Goal: Transaction & Acquisition: Purchase product/service

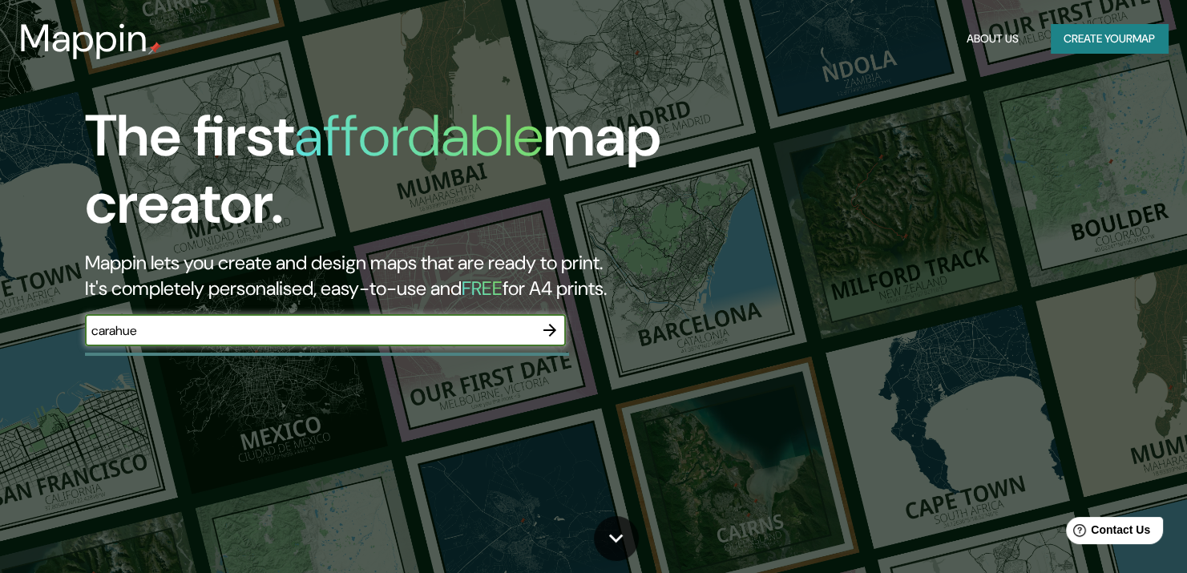
type input "carahue"
click at [1143, 44] on button "Create your map" at bounding box center [1108, 39] width 117 height 30
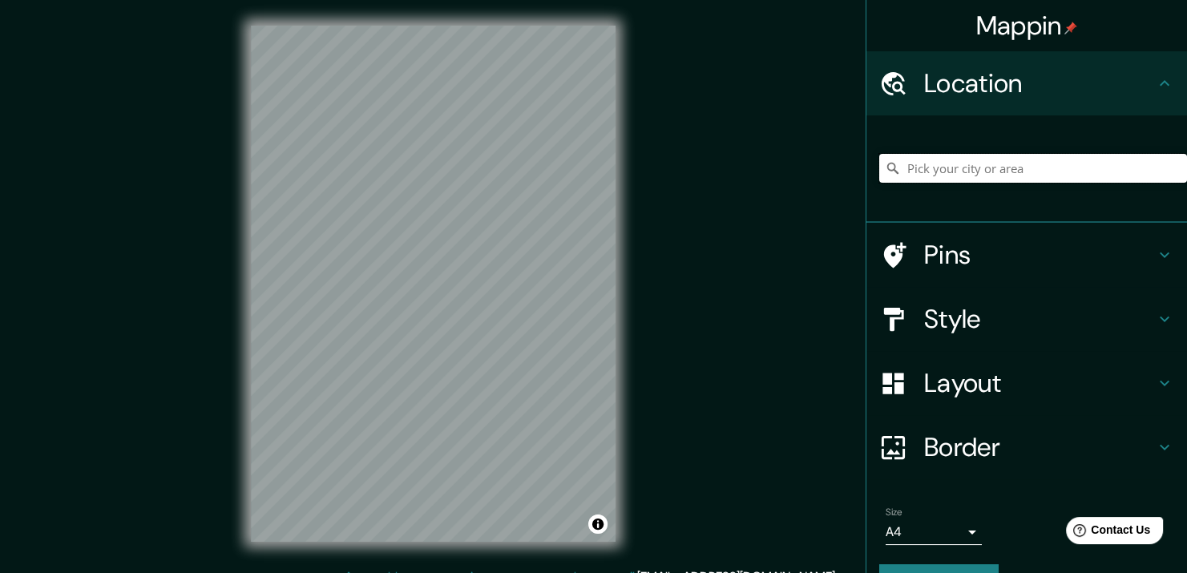
click at [966, 174] on input "Pick your city or area" at bounding box center [1033, 168] width 308 height 29
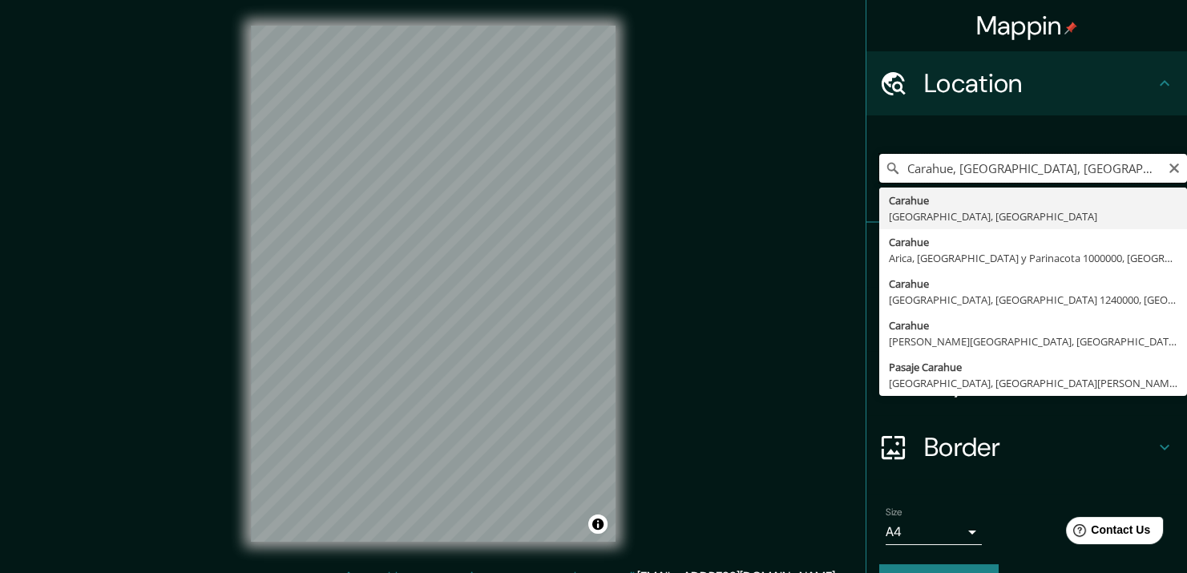
type input "Carahue, [GEOGRAPHIC_DATA], [GEOGRAPHIC_DATA]"
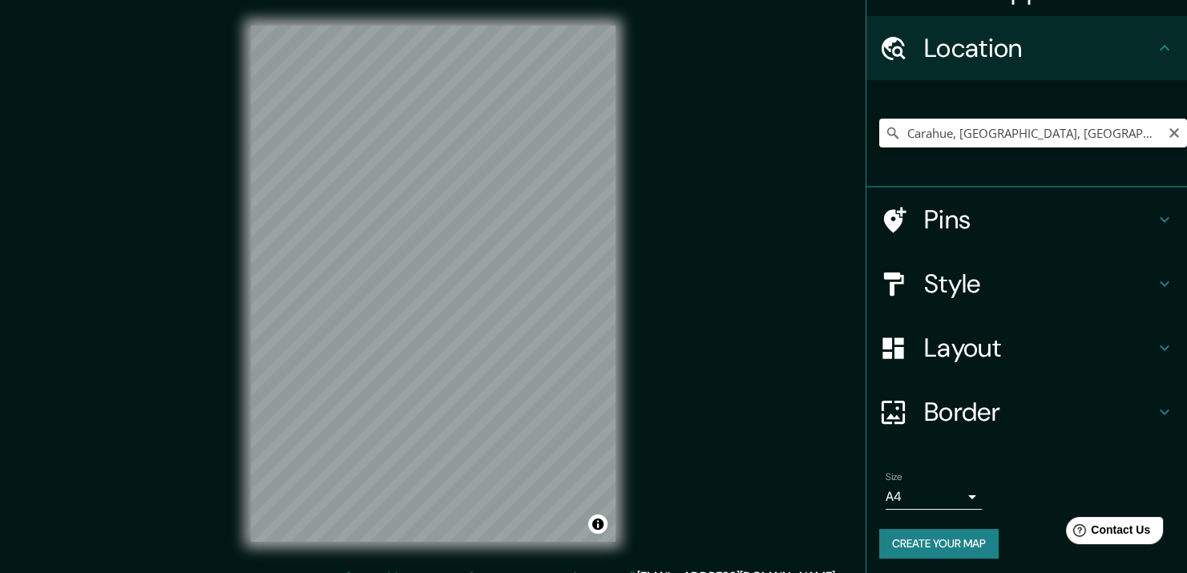
scroll to position [38, 0]
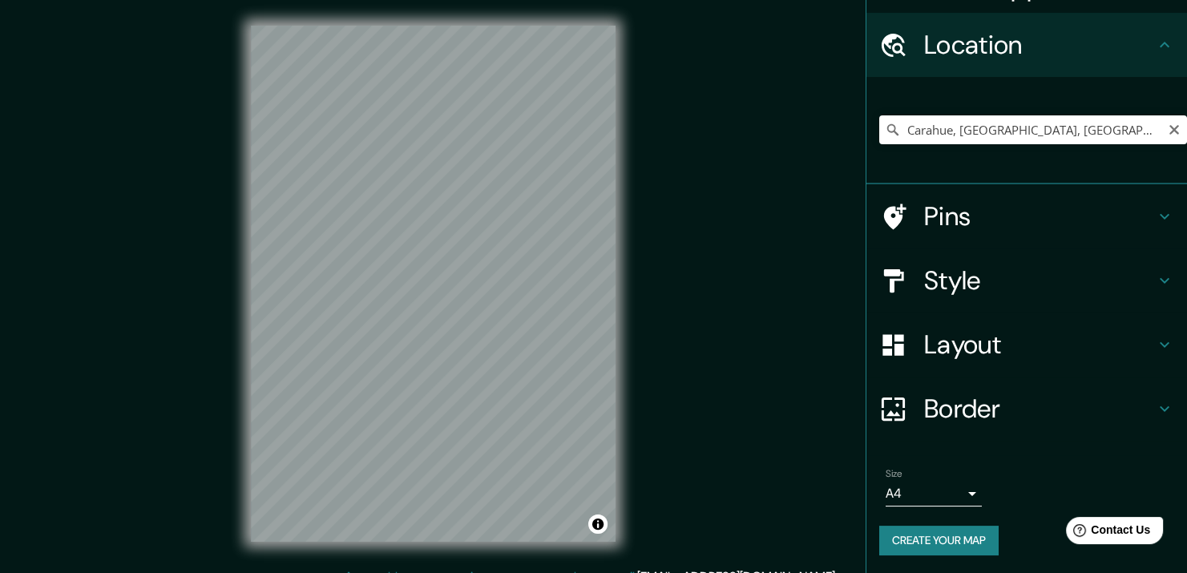
click at [1107, 397] on h4 "Border" at bounding box center [1039, 409] width 231 height 32
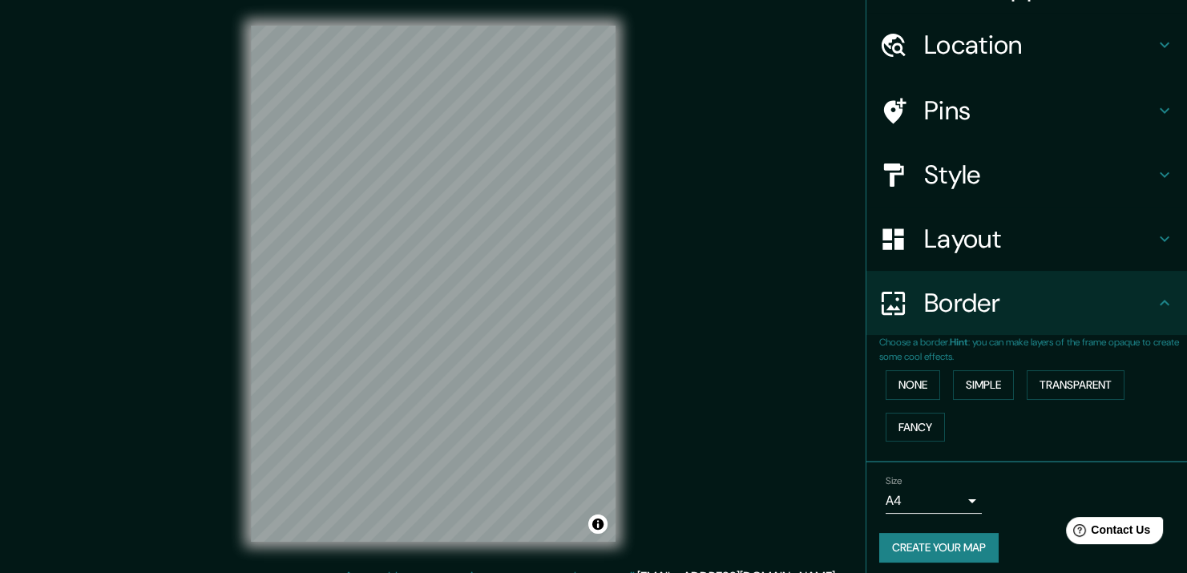
click at [967, 491] on body "Mappin Location [GEOGRAPHIC_DATA], [GEOGRAPHIC_DATA], [GEOGRAPHIC_DATA] Pins St…" at bounding box center [593, 286] width 1187 height 573
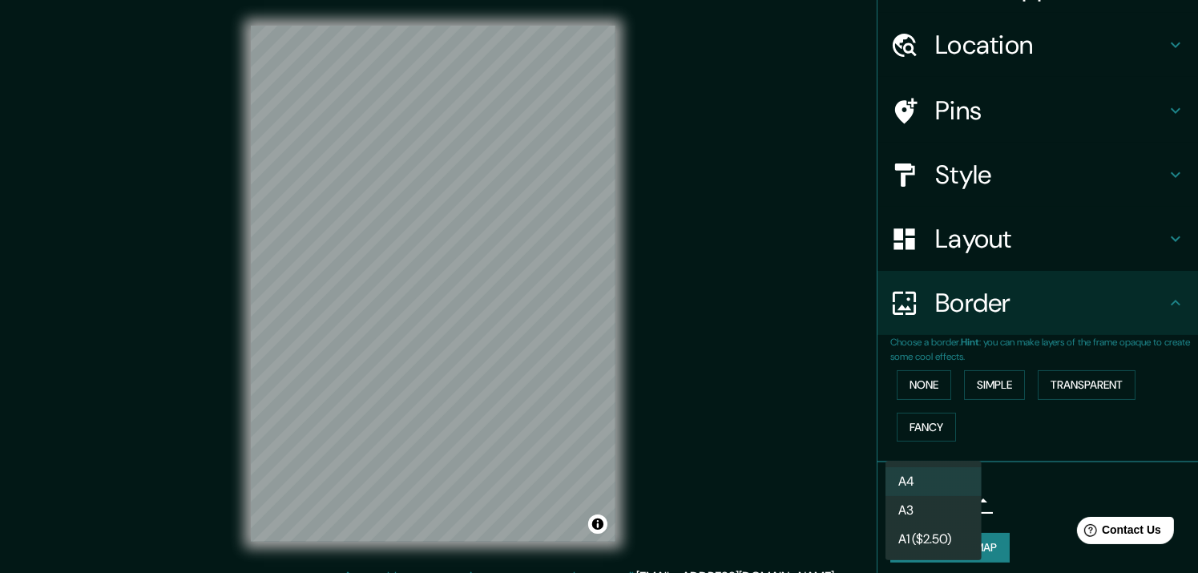
click at [951, 502] on li "A3" at bounding box center [933, 510] width 96 height 29
type input "a4"
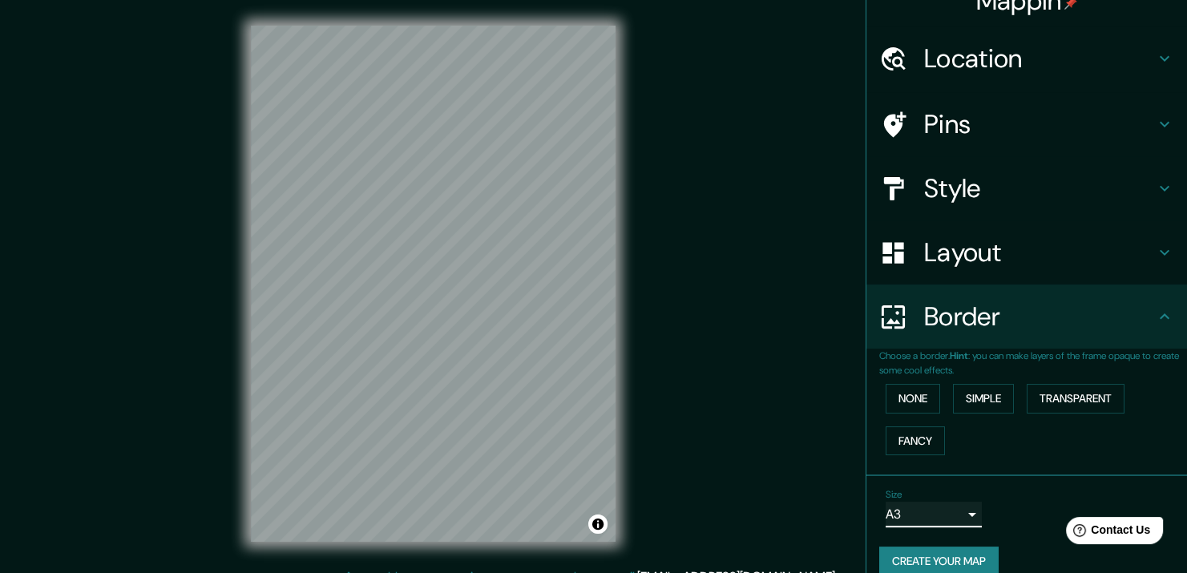
scroll to position [0, 0]
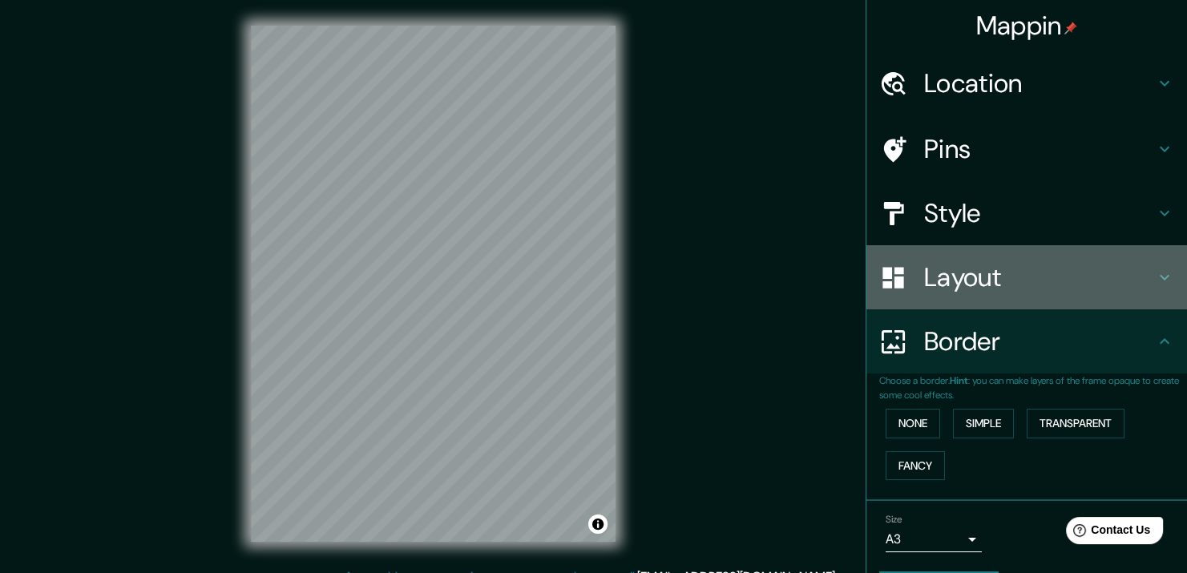
click at [1049, 280] on h4 "Layout" at bounding box center [1039, 277] width 231 height 32
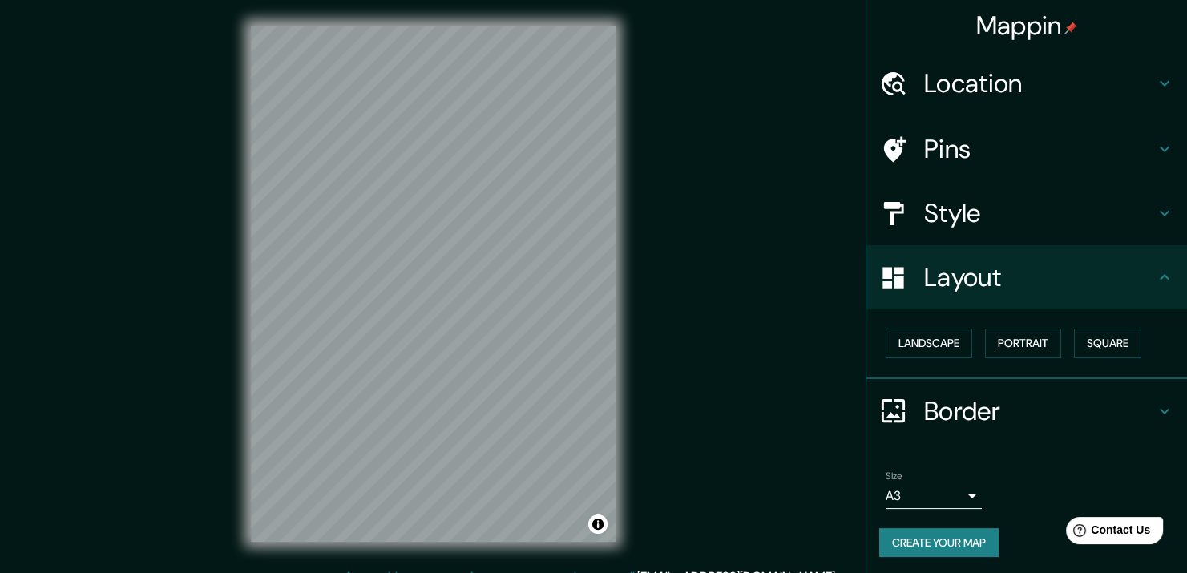
click at [1059, 214] on h4 "Style" at bounding box center [1039, 213] width 231 height 32
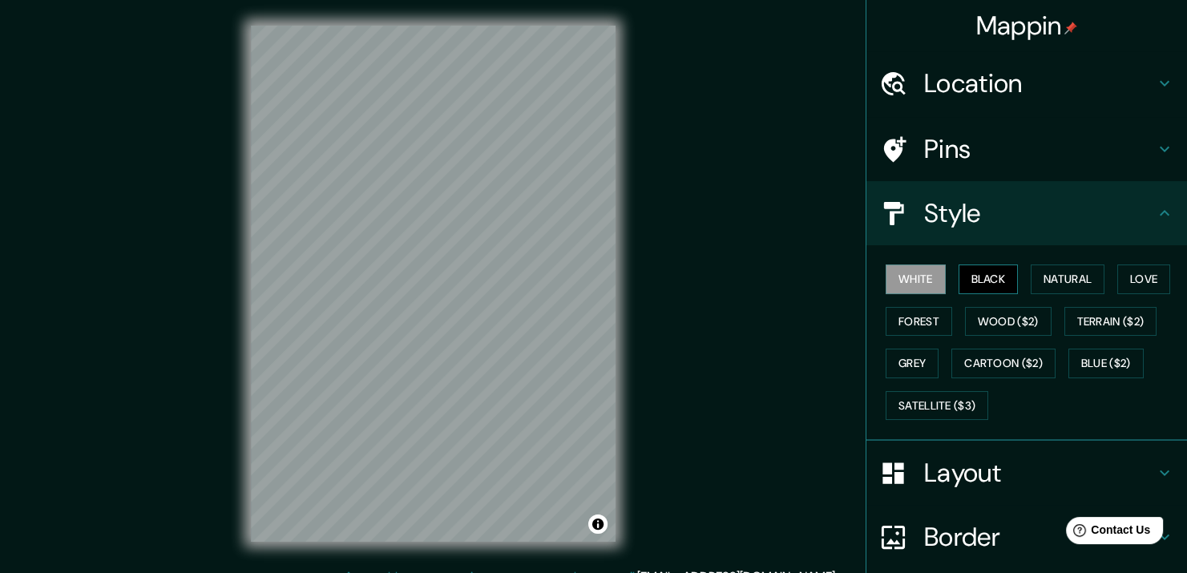
click at [978, 279] on button "Black" at bounding box center [988, 279] width 60 height 30
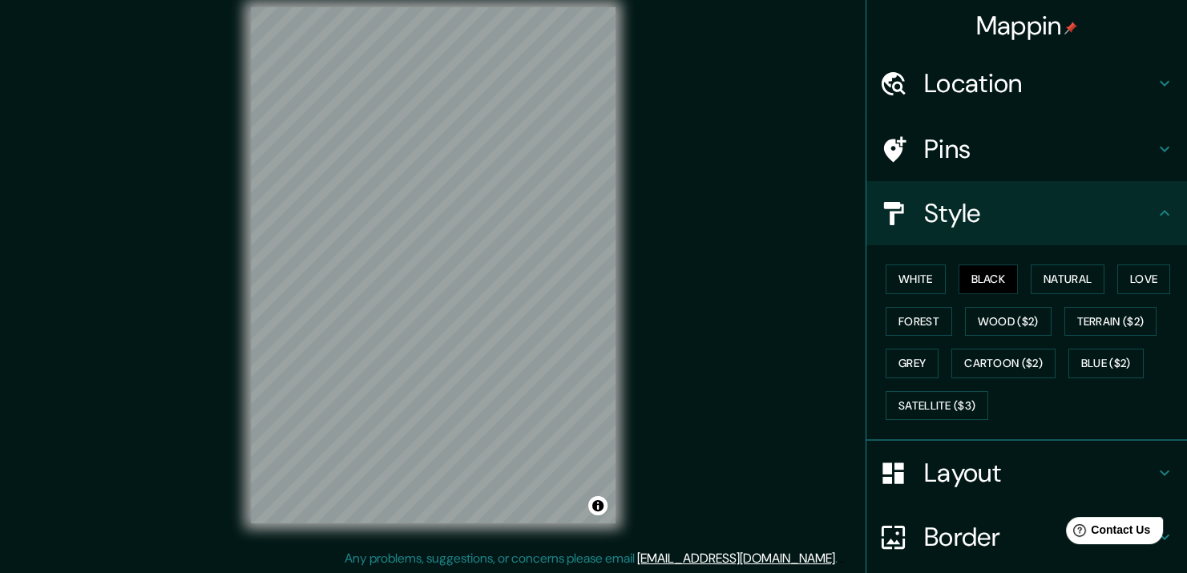
scroll to position [19, 0]
click at [1037, 267] on button "Natural" at bounding box center [1067, 279] width 74 height 30
click at [1117, 278] on button "Love" at bounding box center [1143, 279] width 53 height 30
click at [917, 321] on button "Forest" at bounding box center [918, 322] width 67 height 30
click at [899, 357] on button "Grey" at bounding box center [911, 364] width 53 height 30
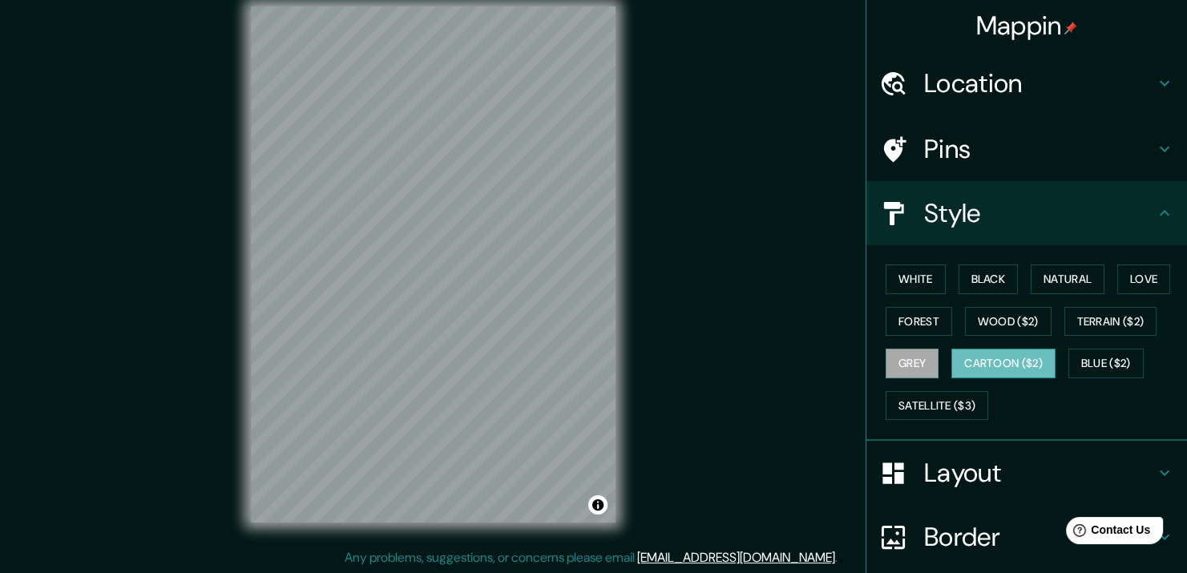
click at [977, 356] on button "Cartoon ($2)" at bounding box center [1003, 364] width 104 height 30
click at [1104, 352] on button "Blue ($2)" at bounding box center [1105, 364] width 75 height 30
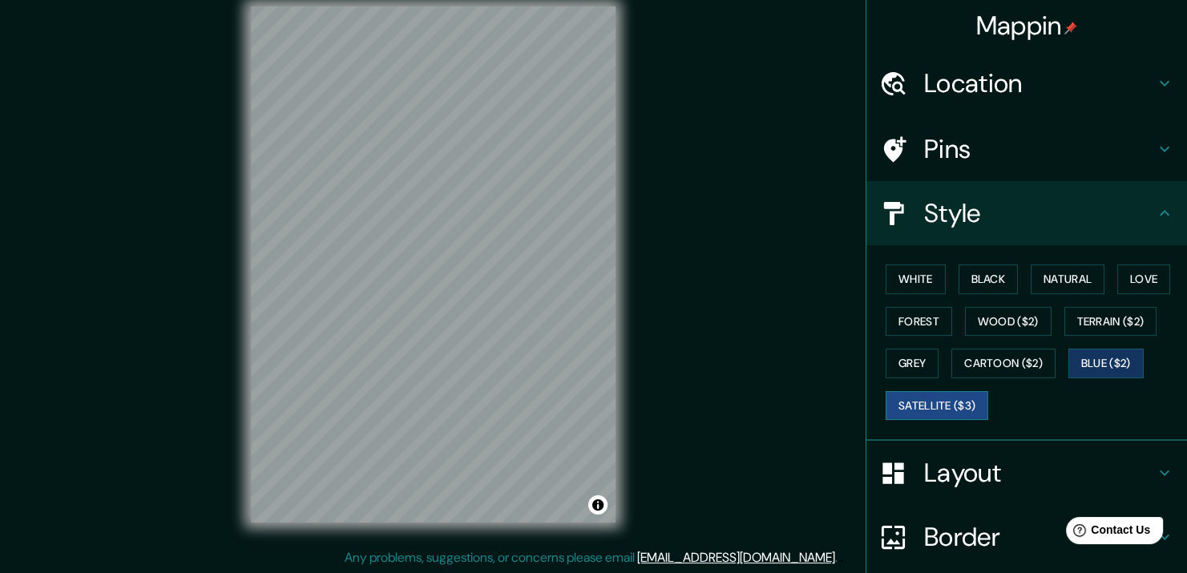
click at [945, 399] on button "Satellite ($3)" at bounding box center [936, 406] width 103 height 30
click at [899, 278] on button "White" at bounding box center [915, 279] width 60 height 30
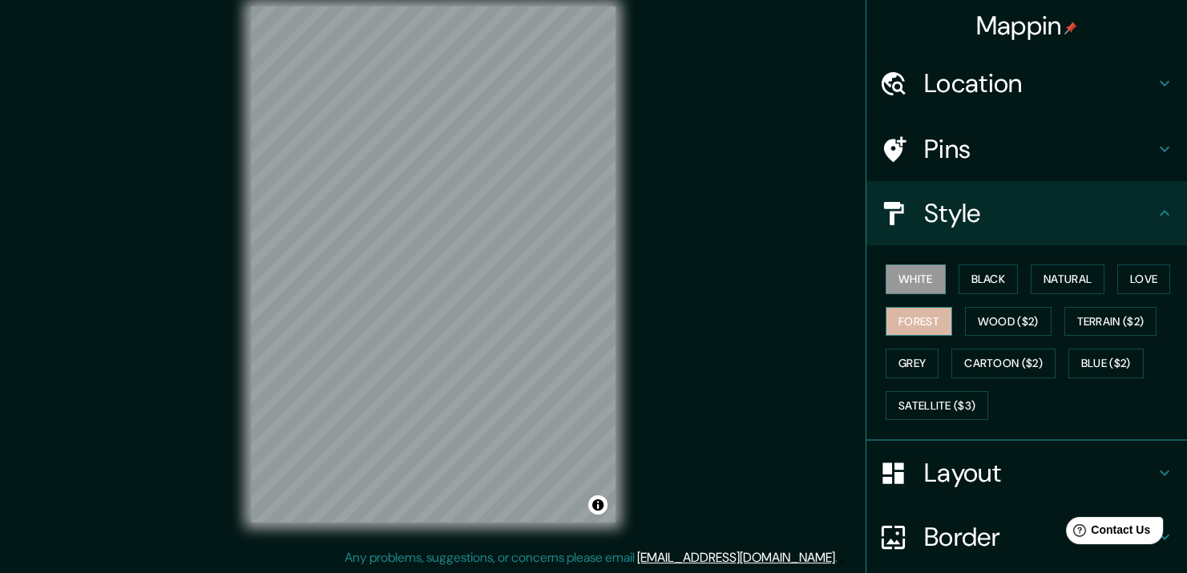
click at [900, 319] on button "Forest" at bounding box center [918, 322] width 67 height 30
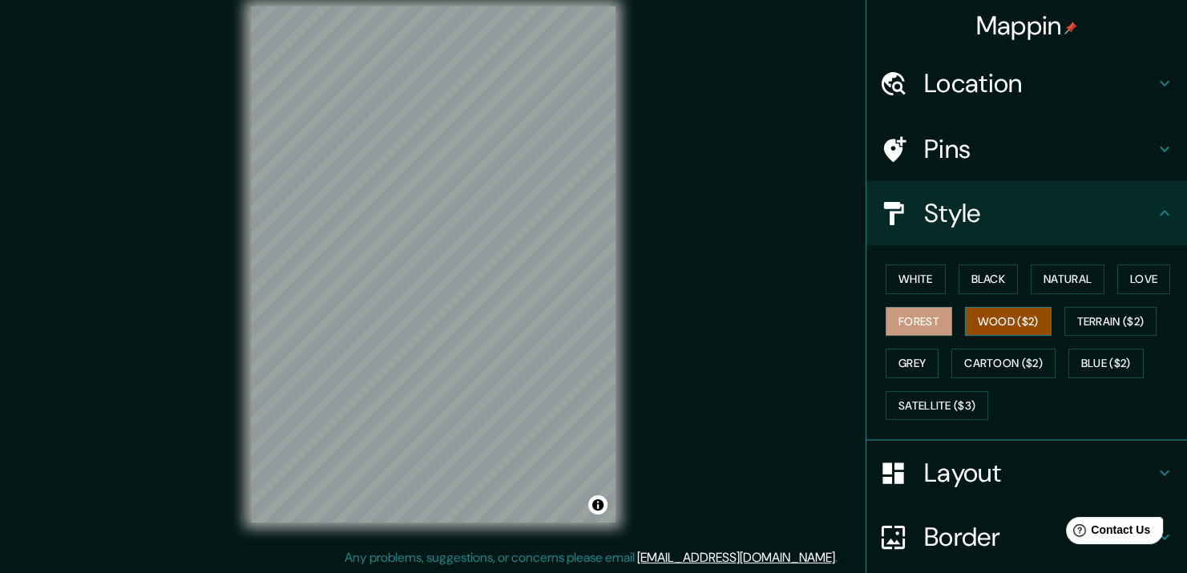
click at [986, 313] on button "Wood ($2)" at bounding box center [1008, 322] width 87 height 30
click at [1086, 321] on button "Terrain ($2)" at bounding box center [1110, 322] width 93 height 30
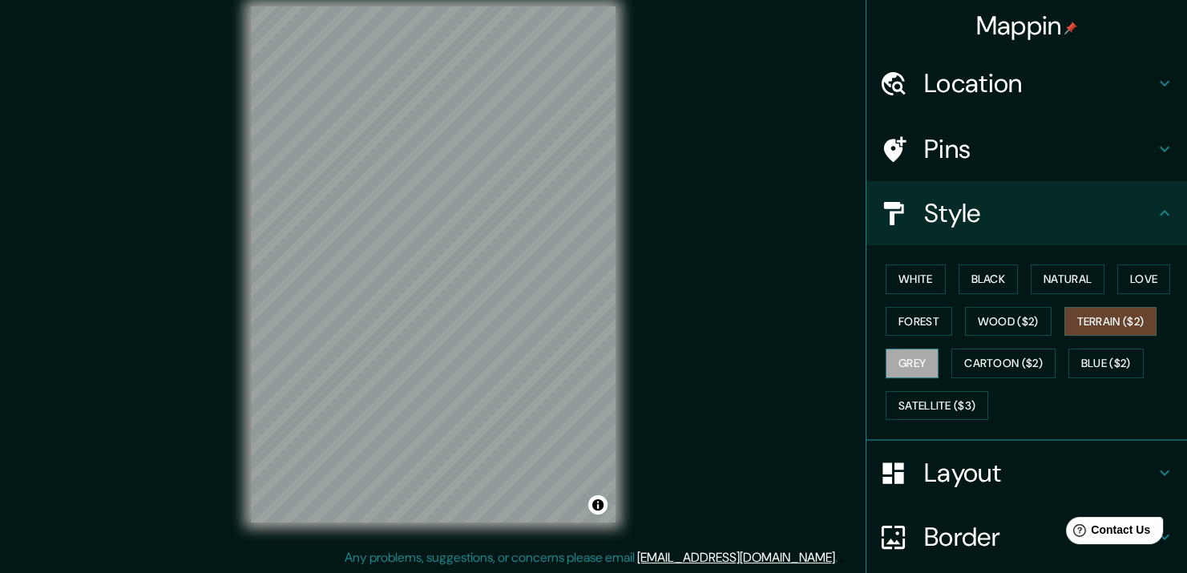
click at [921, 360] on button "Grey" at bounding box center [911, 364] width 53 height 30
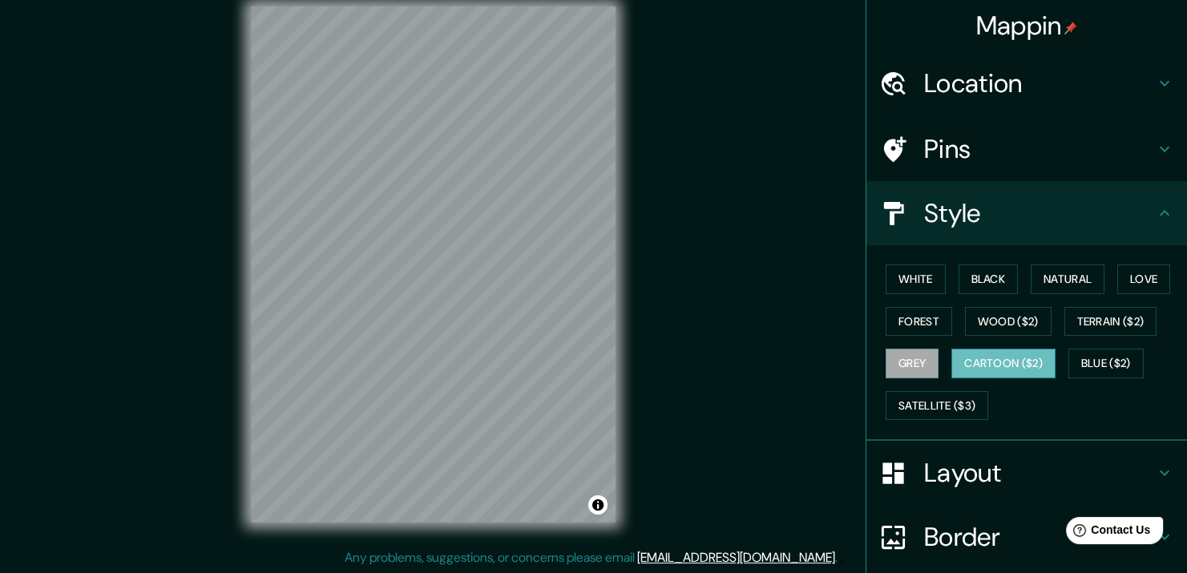
click at [954, 355] on button "Cartoon ($2)" at bounding box center [1003, 364] width 104 height 30
click at [1057, 278] on button "Natural" at bounding box center [1067, 279] width 74 height 30
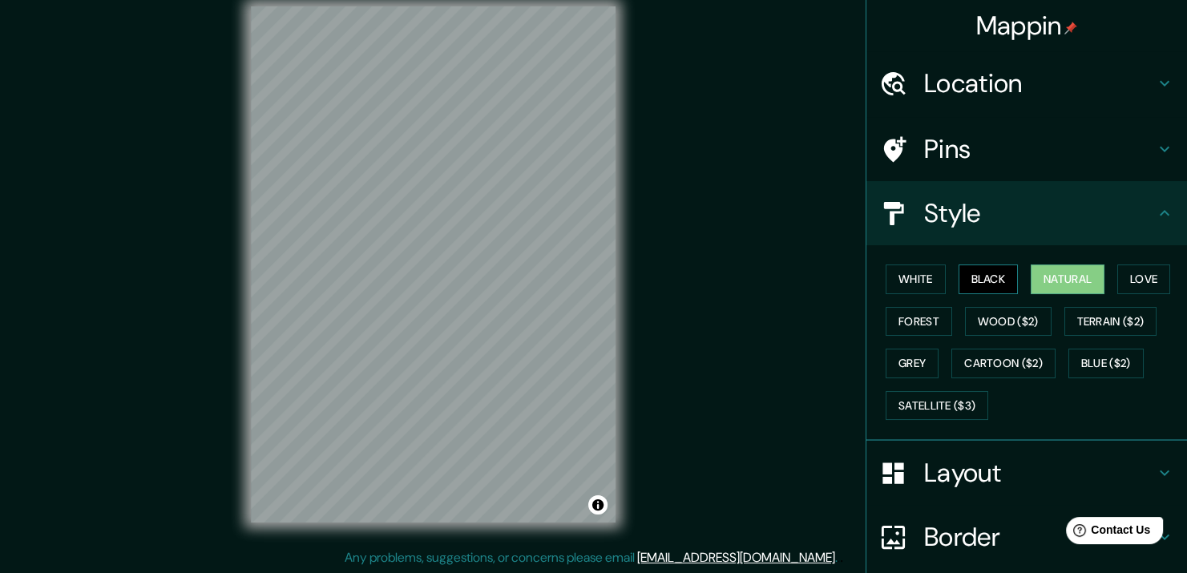
click at [964, 273] on button "Black" at bounding box center [988, 279] width 60 height 30
click at [913, 275] on button "White" at bounding box center [915, 279] width 60 height 30
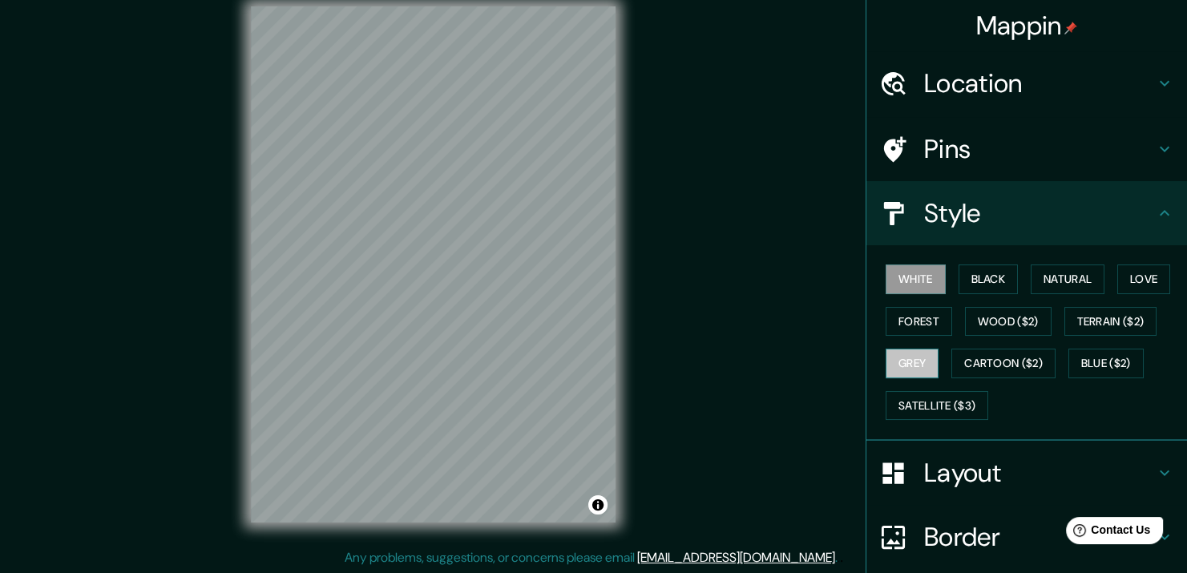
click at [907, 365] on button "Grey" at bounding box center [911, 364] width 53 height 30
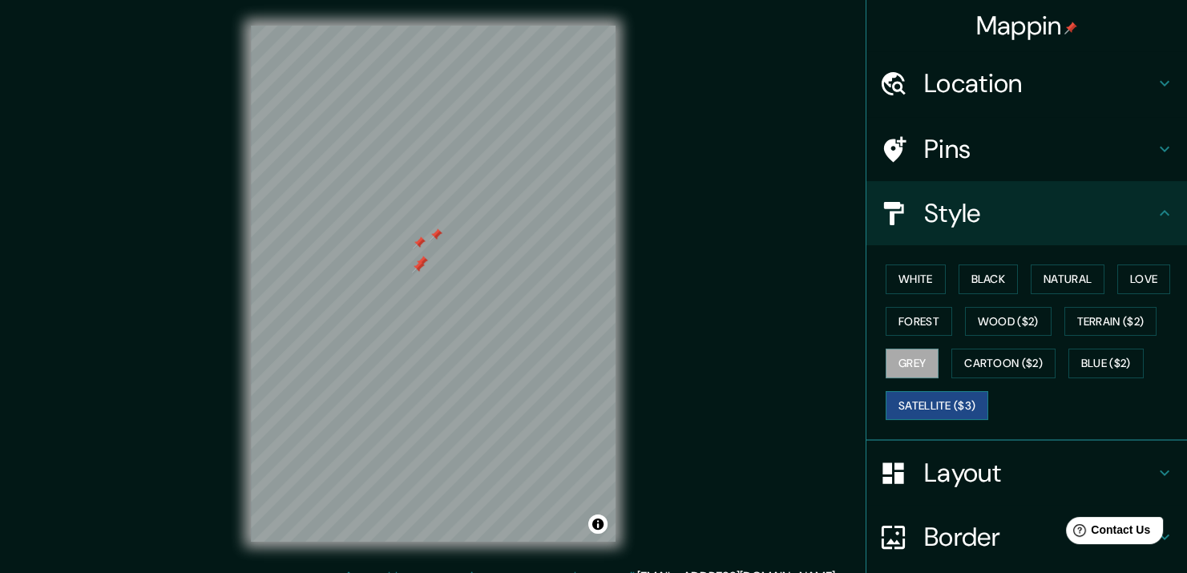
click at [918, 392] on button "Satellite ($3)" at bounding box center [936, 406] width 103 height 30
click at [965, 327] on button "Wood ($2)" at bounding box center [1008, 322] width 87 height 30
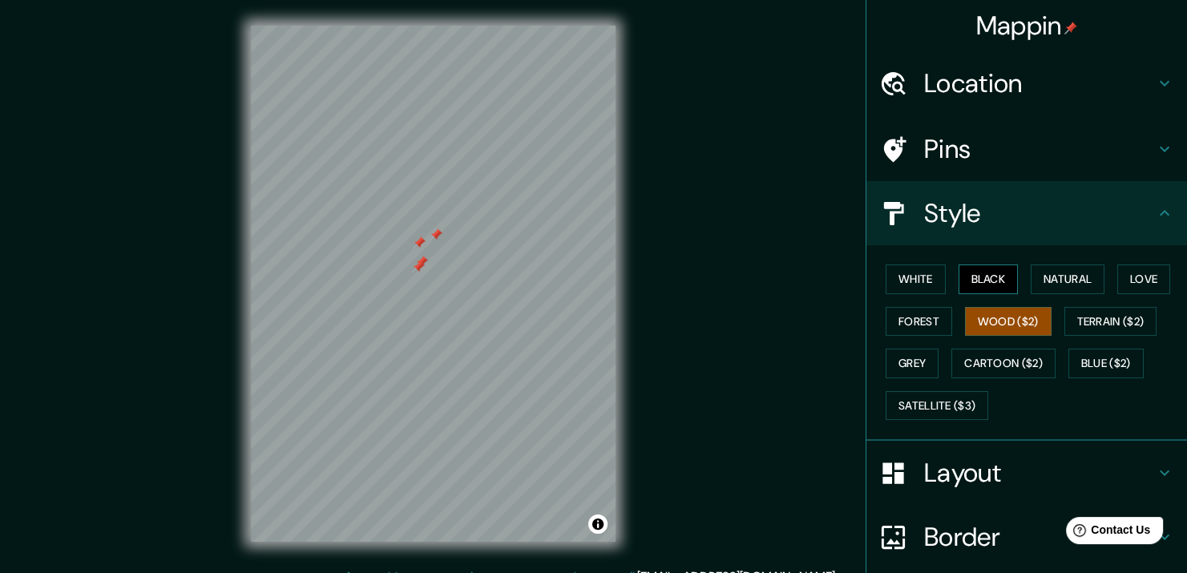
click at [960, 280] on button "Black" at bounding box center [988, 279] width 60 height 30
drag, startPoint x: 974, startPoint y: 304, endPoint x: 972, endPoint y: 315, distance: 11.3
click at [974, 308] on div "White Black Natural Love Forest Wood ($2) Terrain ($2) Grey Cartoon ($2) Blue (…" at bounding box center [1033, 342] width 308 height 168
click at [972, 316] on button "Wood ($2)" at bounding box center [1008, 322] width 87 height 30
click at [999, 355] on button "Cartoon ($2)" at bounding box center [1003, 364] width 104 height 30
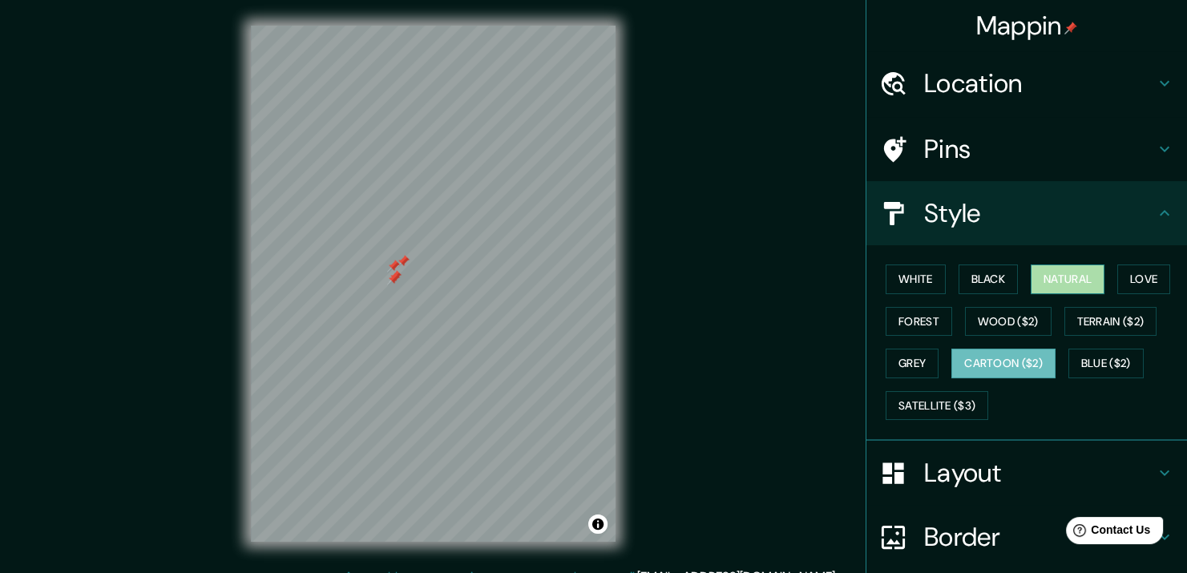
click at [1046, 280] on button "Natural" at bounding box center [1067, 279] width 74 height 30
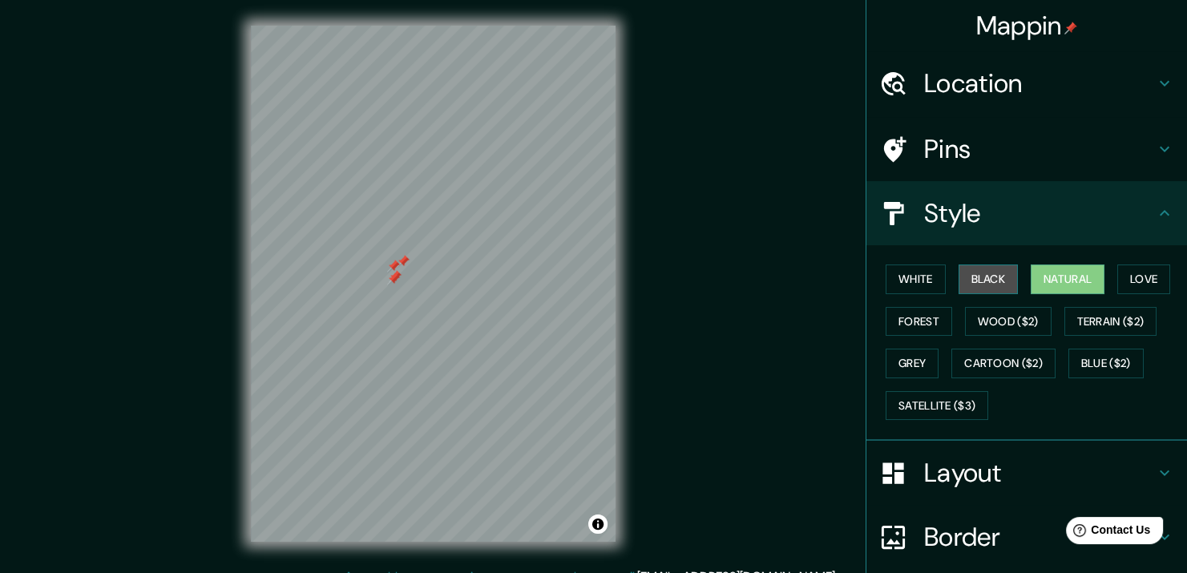
click at [966, 278] on button "Black" at bounding box center [988, 279] width 60 height 30
click at [911, 355] on button "Grey" at bounding box center [911, 364] width 53 height 30
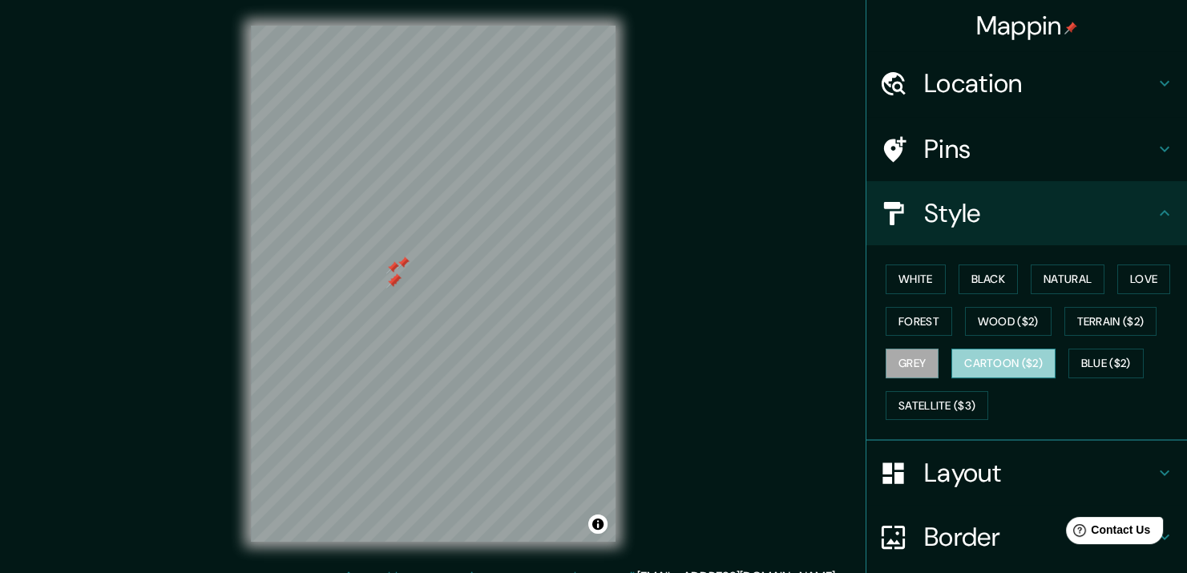
click at [987, 361] on button "Cartoon ($2)" at bounding box center [1003, 364] width 104 height 30
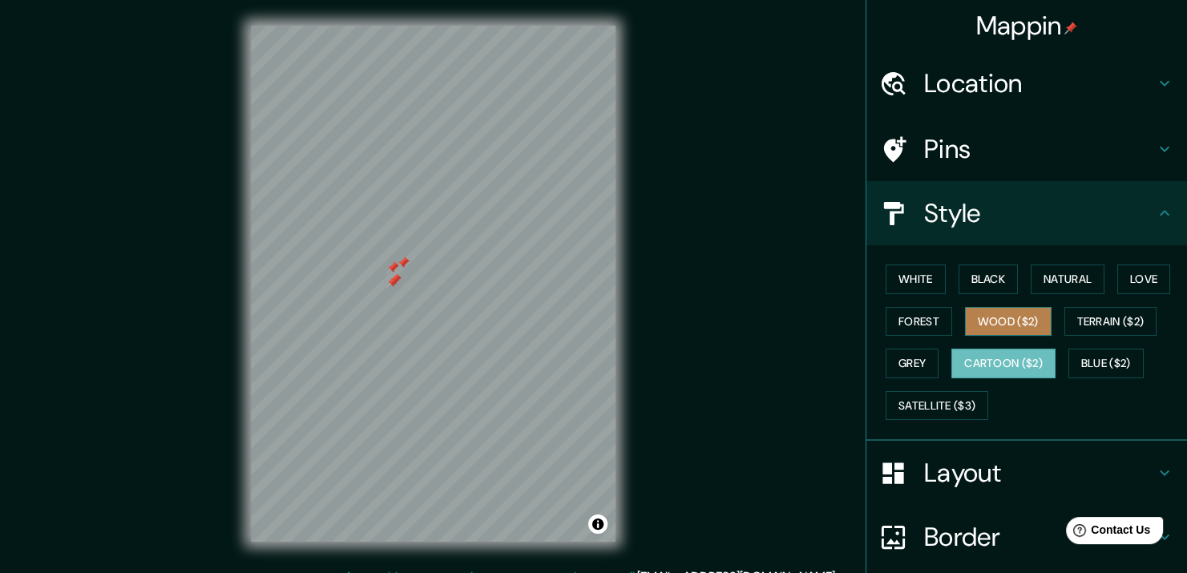
click at [986, 325] on button "Wood ($2)" at bounding box center [1008, 322] width 87 height 30
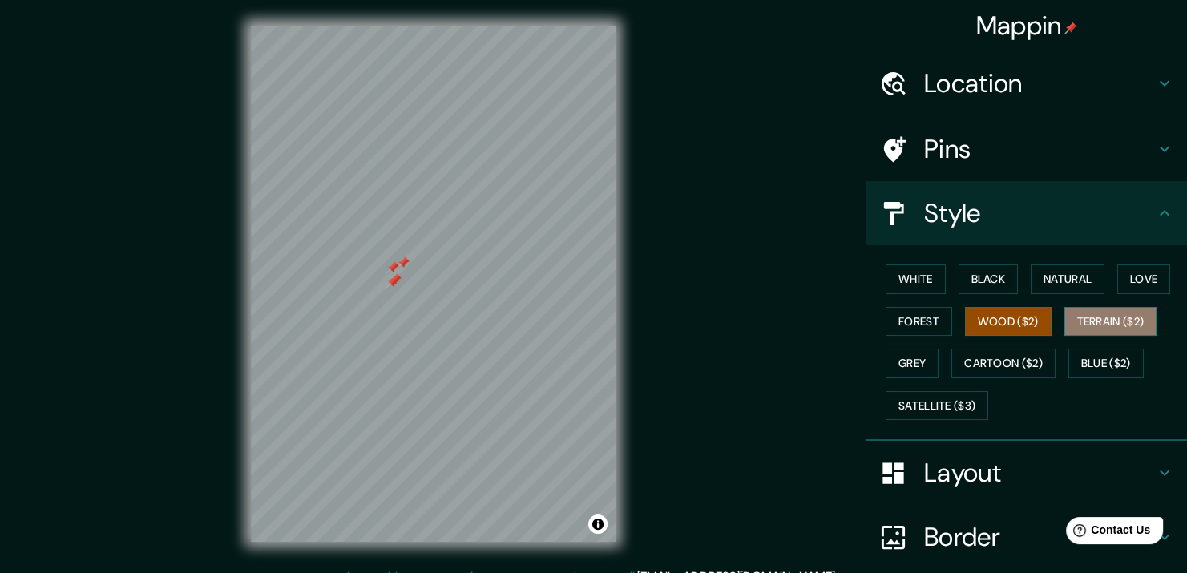
click at [1091, 316] on button "Terrain ($2)" at bounding box center [1110, 322] width 93 height 30
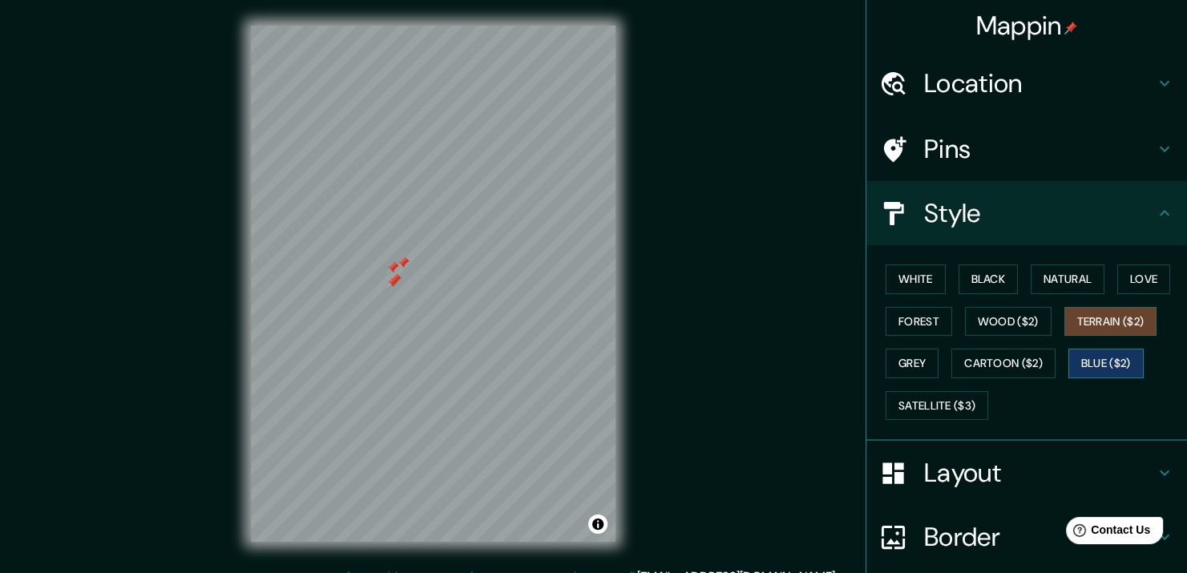
click at [1083, 357] on button "Blue ($2)" at bounding box center [1105, 364] width 75 height 30
click at [1008, 323] on button "Wood ($2)" at bounding box center [1008, 322] width 87 height 30
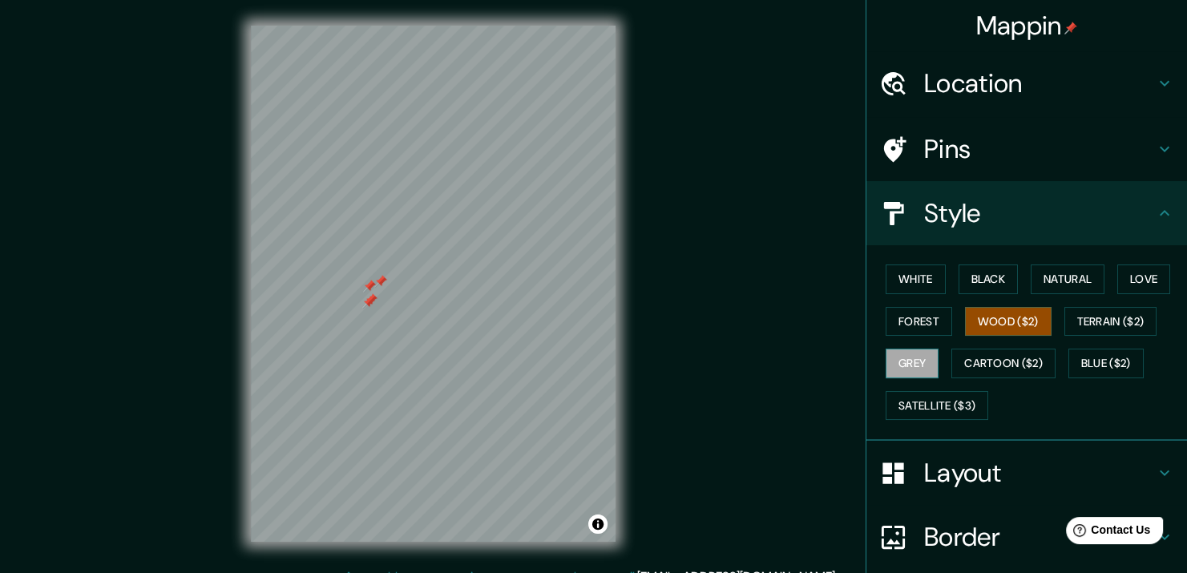
click at [886, 361] on button "Grey" at bounding box center [911, 364] width 53 height 30
click at [1045, 280] on button "Natural" at bounding box center [1067, 279] width 74 height 30
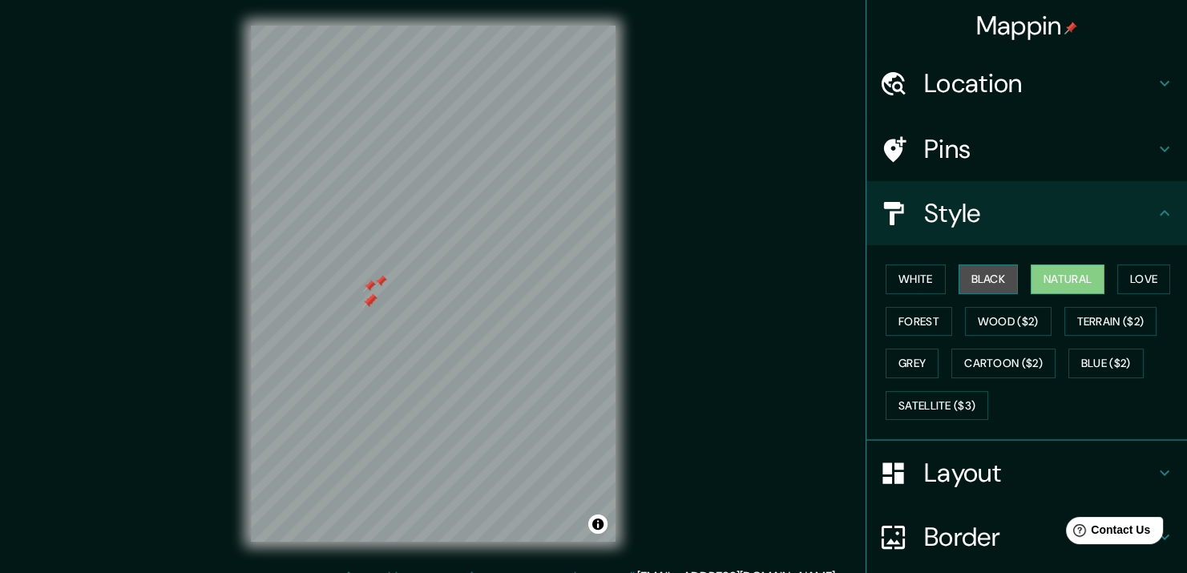
click at [958, 275] on button "Black" at bounding box center [988, 279] width 60 height 30
click at [907, 272] on button "White" at bounding box center [915, 279] width 60 height 30
click at [1044, 278] on button "Natural" at bounding box center [1067, 279] width 74 height 30
click at [901, 275] on button "White" at bounding box center [915, 279] width 60 height 30
click at [1090, 277] on button "Natural" at bounding box center [1067, 279] width 74 height 30
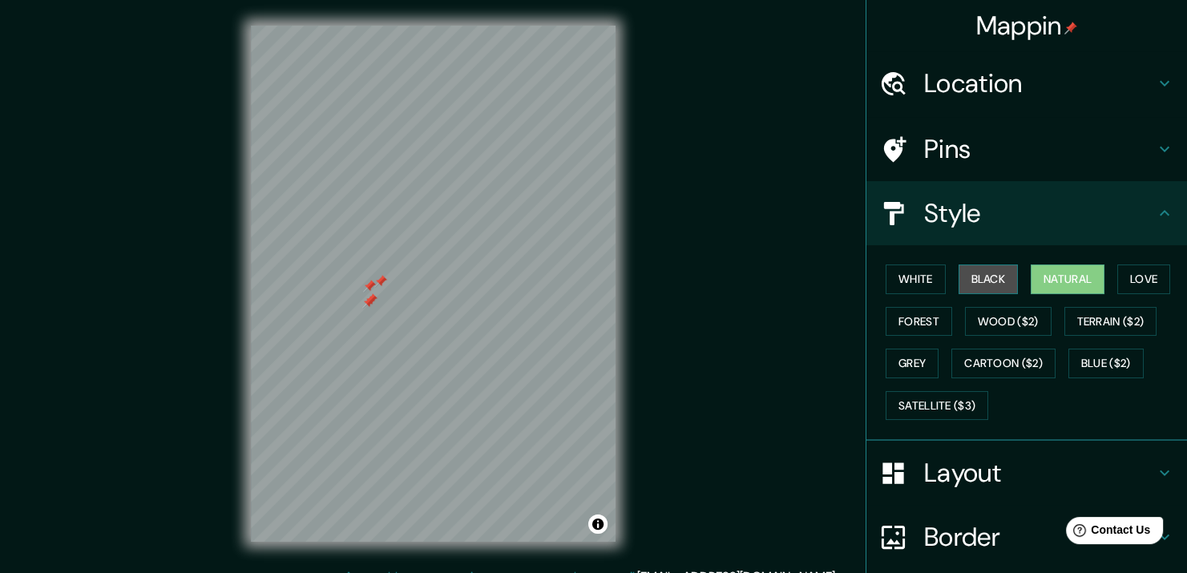
click at [960, 273] on button "Black" at bounding box center [988, 279] width 60 height 30
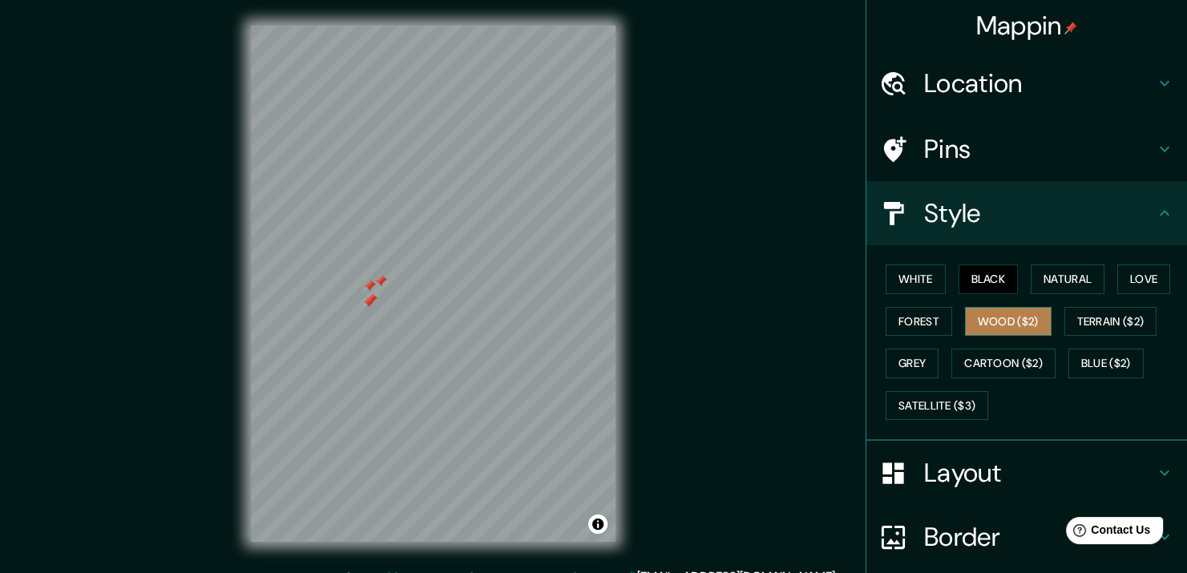
click at [969, 322] on button "Wood ($2)" at bounding box center [1008, 322] width 87 height 30
click at [908, 355] on button "Grey" at bounding box center [911, 364] width 53 height 30
click at [1018, 309] on button "Wood ($2)" at bounding box center [1008, 322] width 87 height 30
click at [1118, 140] on h4 "Pins" at bounding box center [1039, 149] width 231 height 32
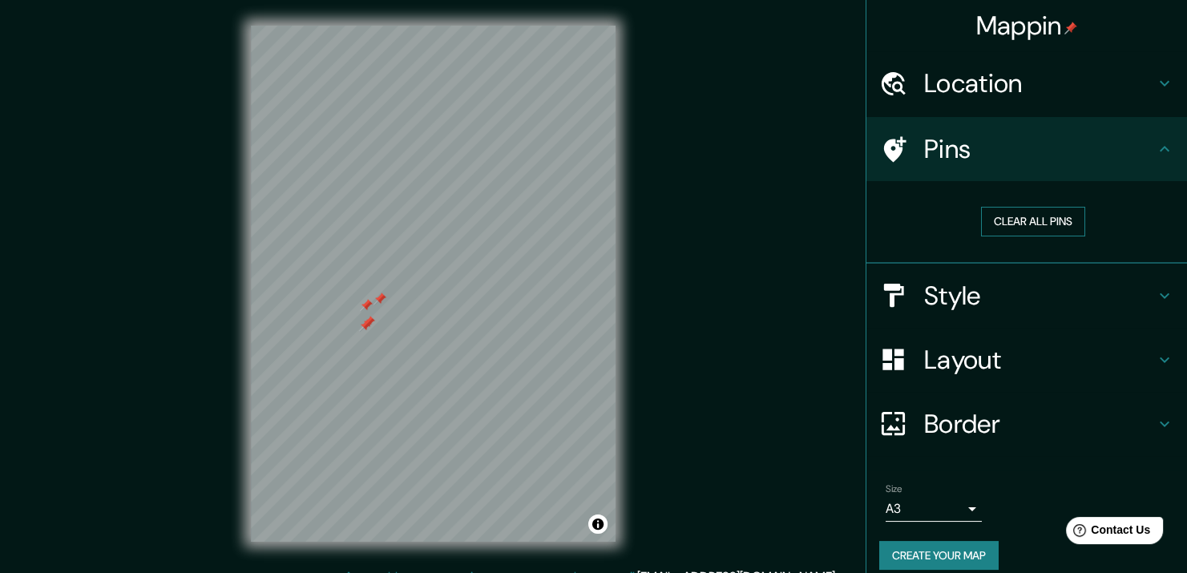
click at [1025, 216] on button "Clear all pins" at bounding box center [1033, 222] width 104 height 30
click at [1109, 297] on h4 "Style" at bounding box center [1039, 296] width 231 height 32
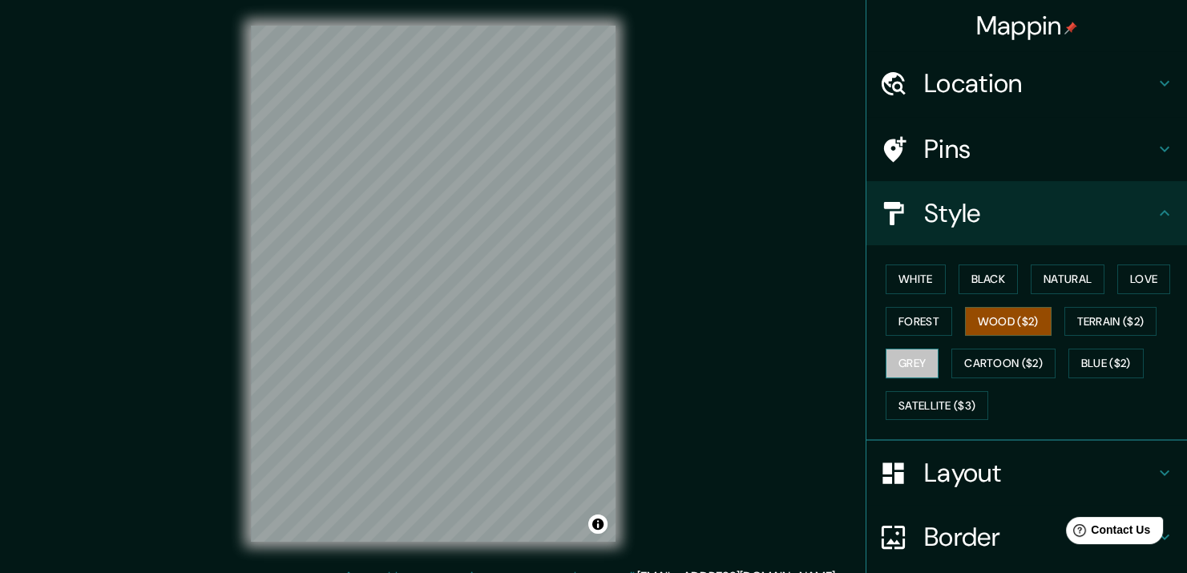
click at [921, 370] on button "Grey" at bounding box center [911, 364] width 53 height 30
click at [905, 316] on button "Forest" at bounding box center [918, 322] width 67 height 30
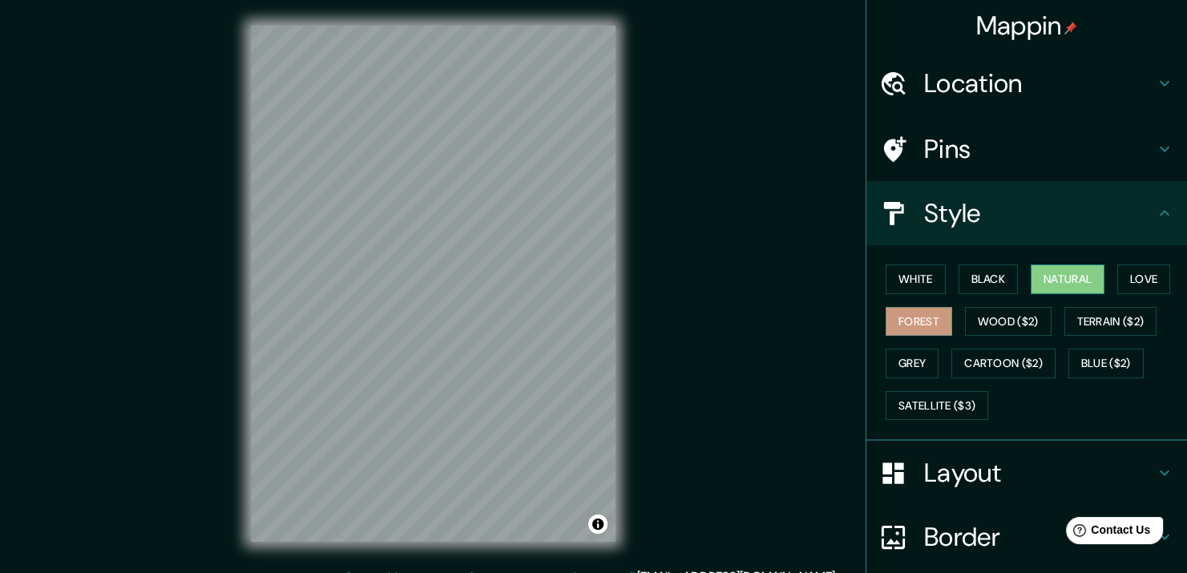
click at [1041, 280] on button "Natural" at bounding box center [1067, 279] width 74 height 30
click at [782, 316] on div "Mappin Location [GEOGRAPHIC_DATA], [GEOGRAPHIC_DATA], [GEOGRAPHIC_DATA] Pins St…" at bounding box center [593, 296] width 1187 height 593
drag, startPoint x: 616, startPoint y: 317, endPoint x: 671, endPoint y: 174, distance: 153.7
click at [671, 174] on div "Mappin Location [GEOGRAPHIC_DATA], [GEOGRAPHIC_DATA], [GEOGRAPHIC_DATA] Pins St…" at bounding box center [593, 296] width 1187 height 593
click at [985, 355] on button "Cartoon ($2)" at bounding box center [1003, 364] width 104 height 30
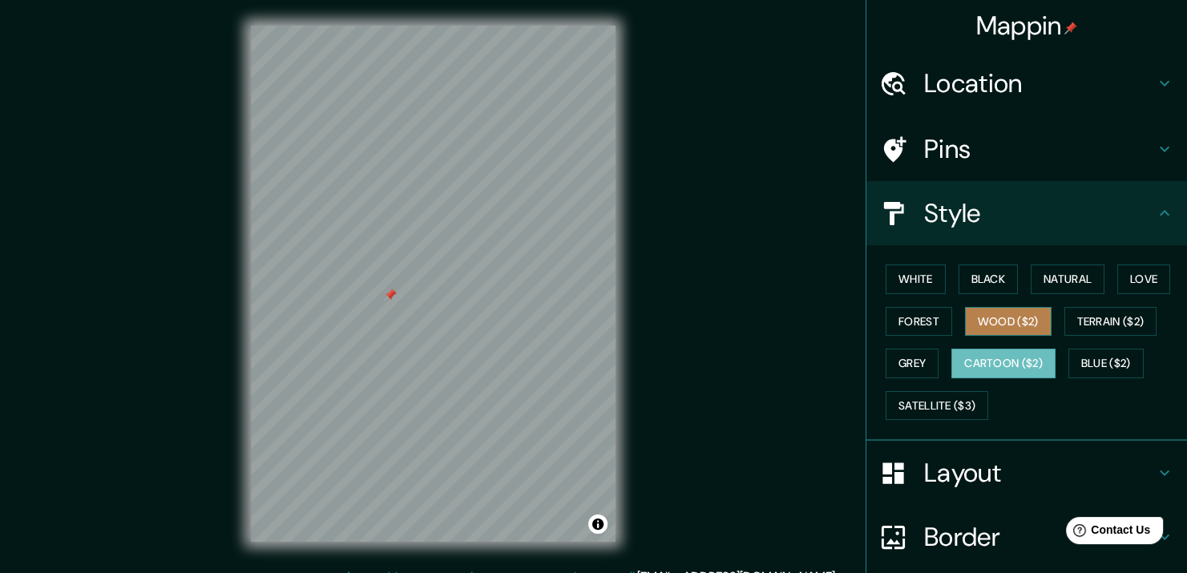
click at [986, 324] on button "Wood ($2)" at bounding box center [1008, 322] width 87 height 30
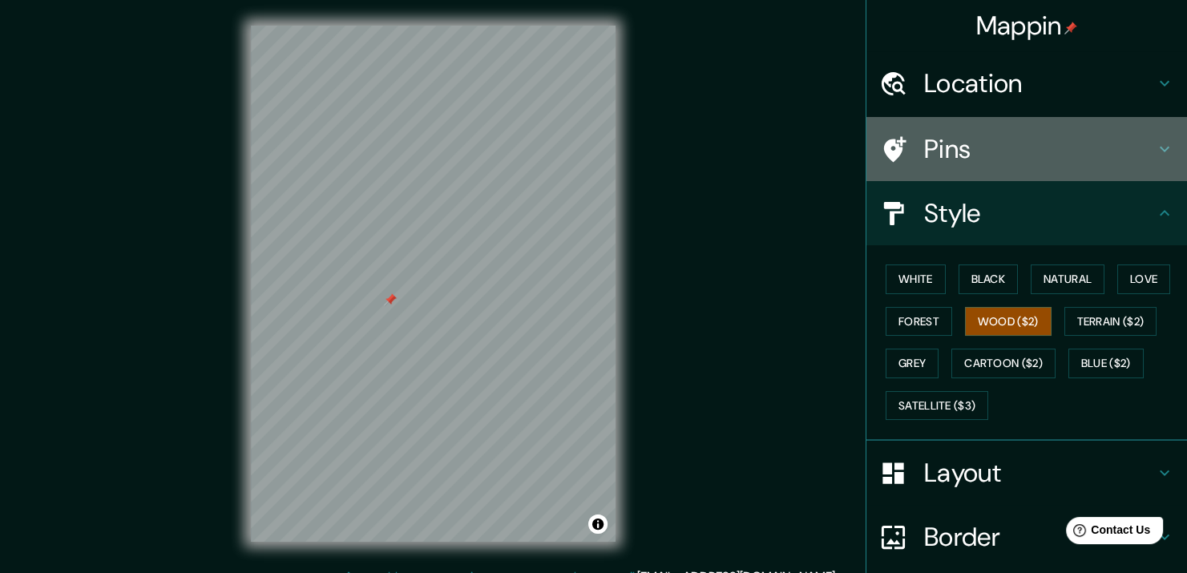
click at [1135, 157] on h4 "Pins" at bounding box center [1039, 149] width 231 height 32
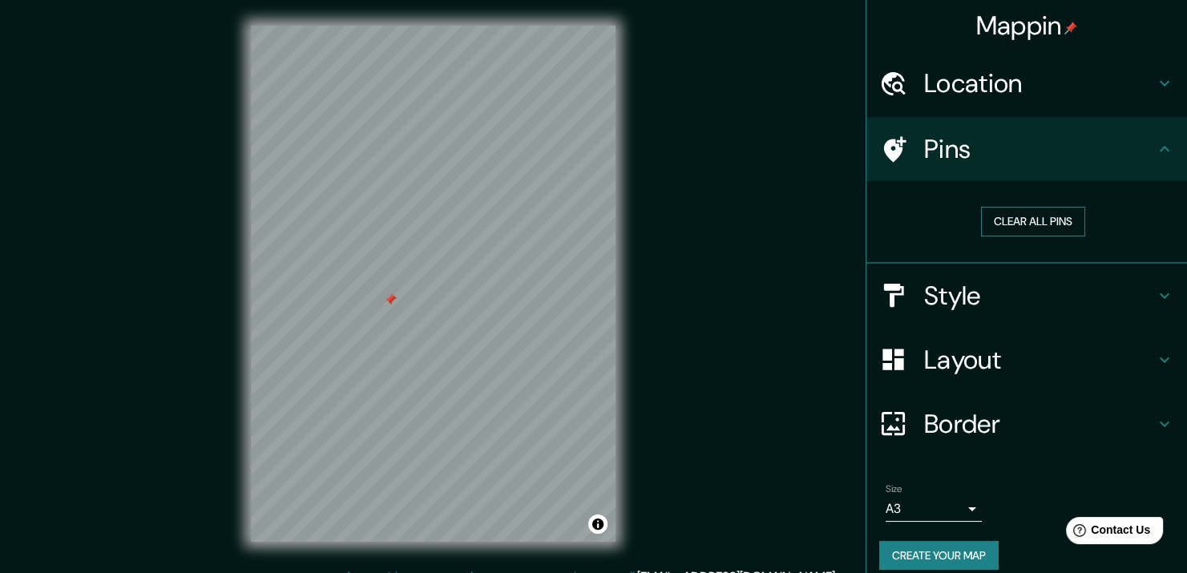
click at [1057, 220] on button "Clear all pins" at bounding box center [1033, 222] width 104 height 30
click at [1155, 147] on icon at bounding box center [1164, 148] width 19 height 19
click at [1012, 316] on div "Style" at bounding box center [1026, 296] width 321 height 64
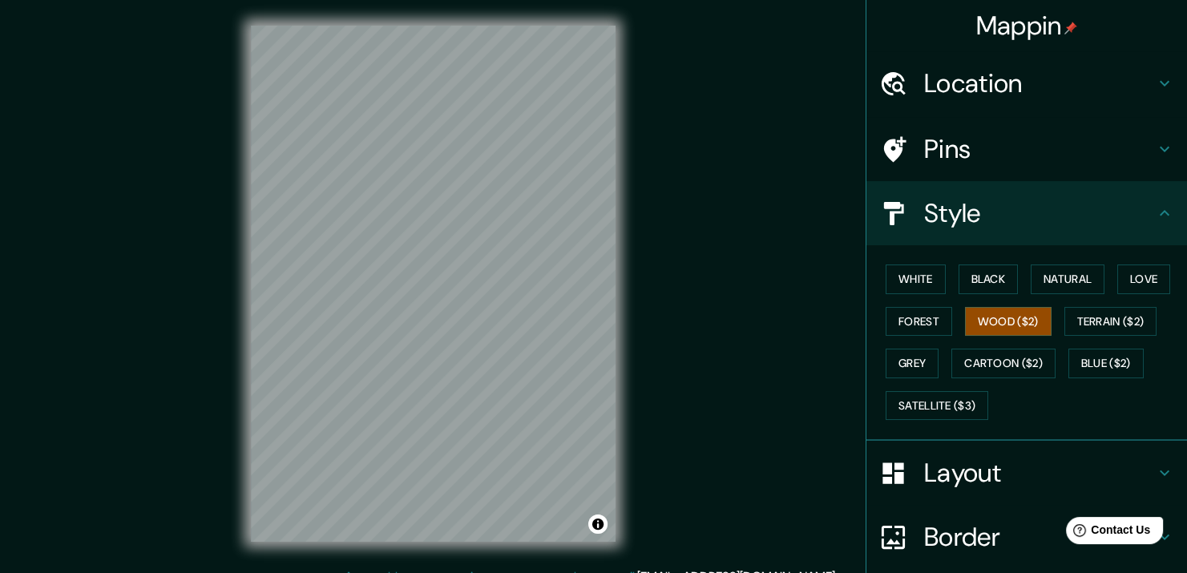
click at [752, 358] on div "Mappin Location [GEOGRAPHIC_DATA], [GEOGRAPHIC_DATA], [GEOGRAPHIC_DATA] Pins St…" at bounding box center [593, 296] width 1187 height 593
click at [899, 359] on button "Grey" at bounding box center [911, 364] width 53 height 30
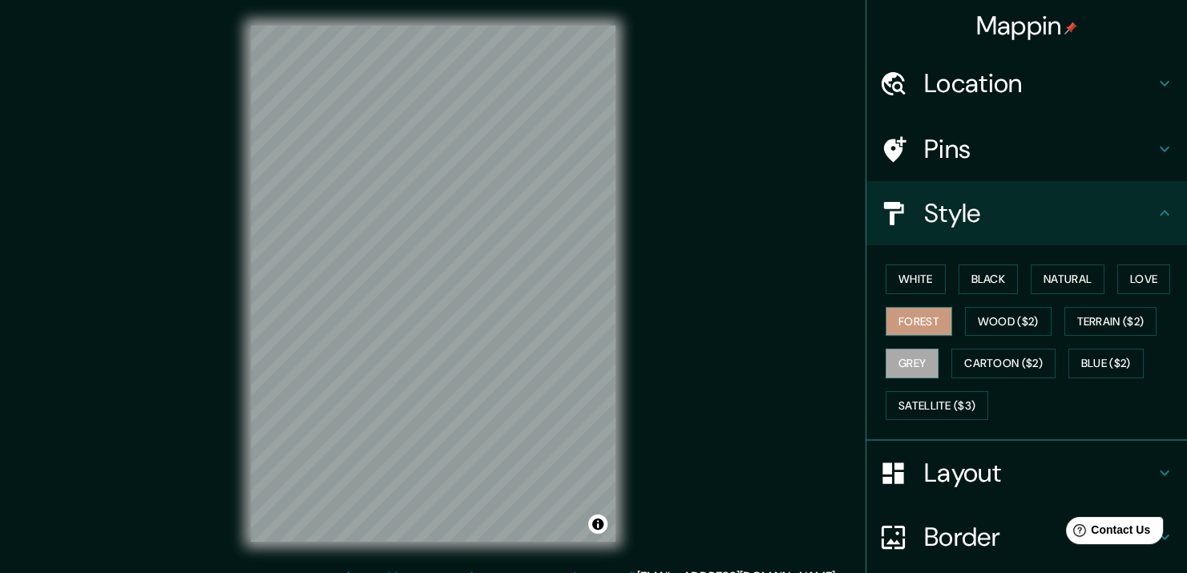
click at [893, 313] on button "Forest" at bounding box center [918, 322] width 67 height 30
click at [896, 355] on button "Grey" at bounding box center [911, 364] width 53 height 30
click at [798, 272] on div "Mappin Location [GEOGRAPHIC_DATA], [GEOGRAPHIC_DATA], [GEOGRAPHIC_DATA] Pins St…" at bounding box center [593, 296] width 1187 height 593
